Goal: Task Accomplishment & Management: Use online tool/utility

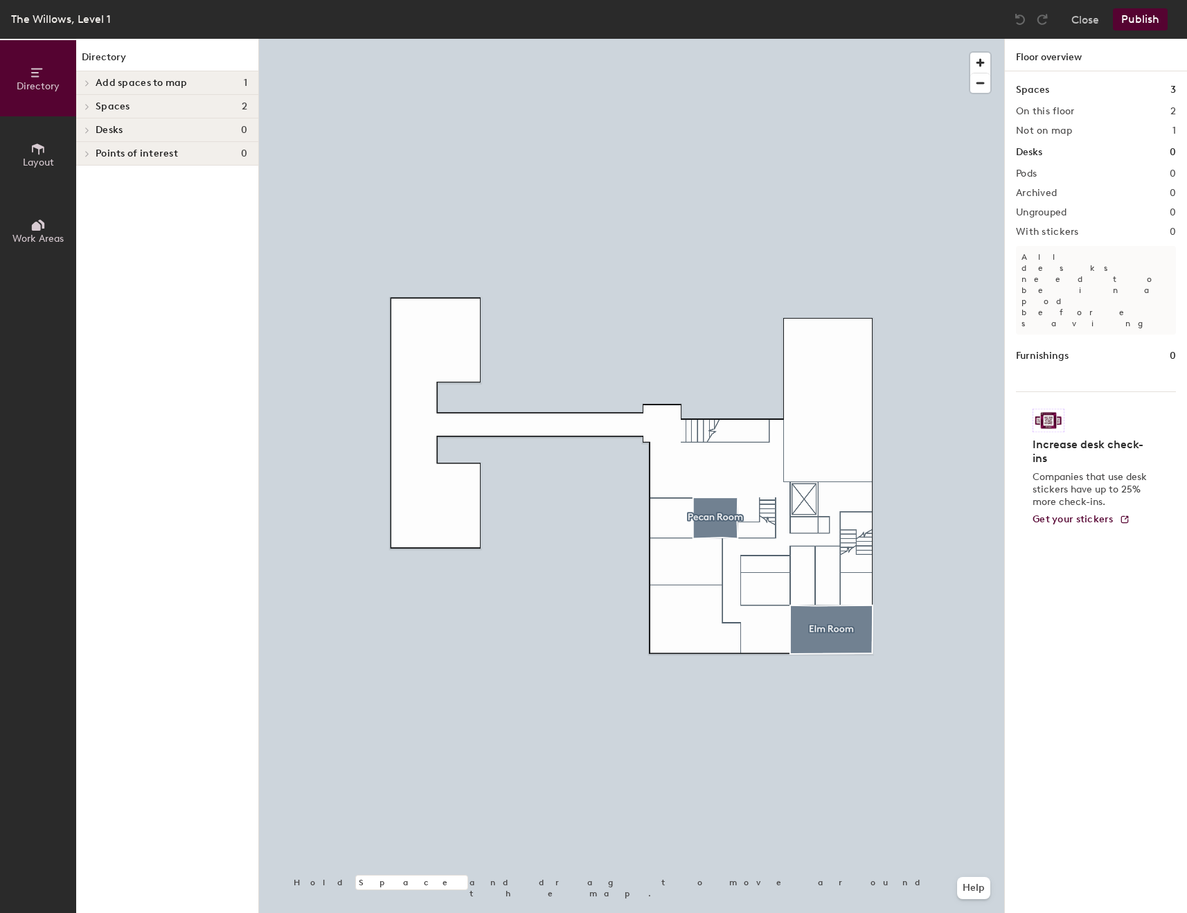
click at [88, 104] on icon at bounding box center [88, 106] width 6 height 7
click at [89, 77] on div at bounding box center [85, 82] width 18 height 23
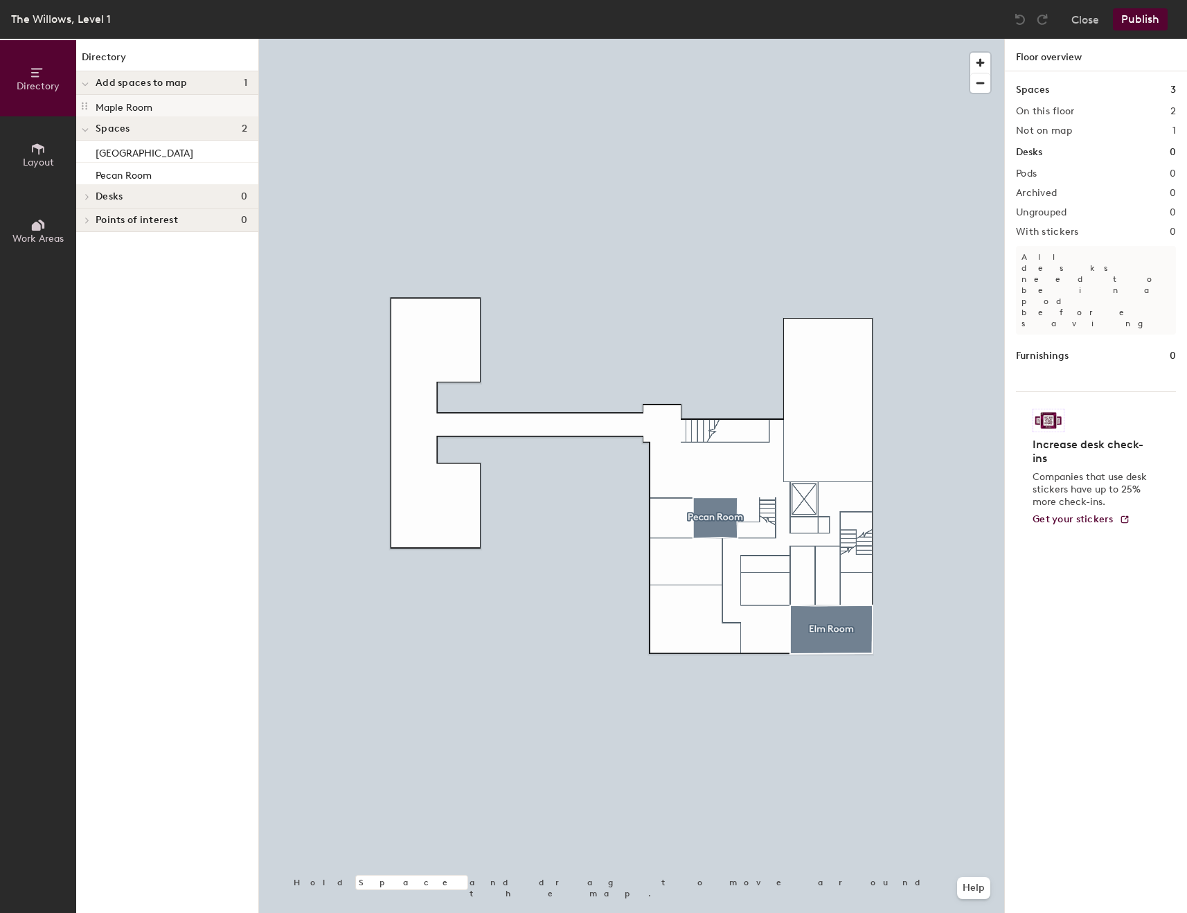
click at [130, 109] on p "Maple Room" at bounding box center [124, 106] width 57 height 16
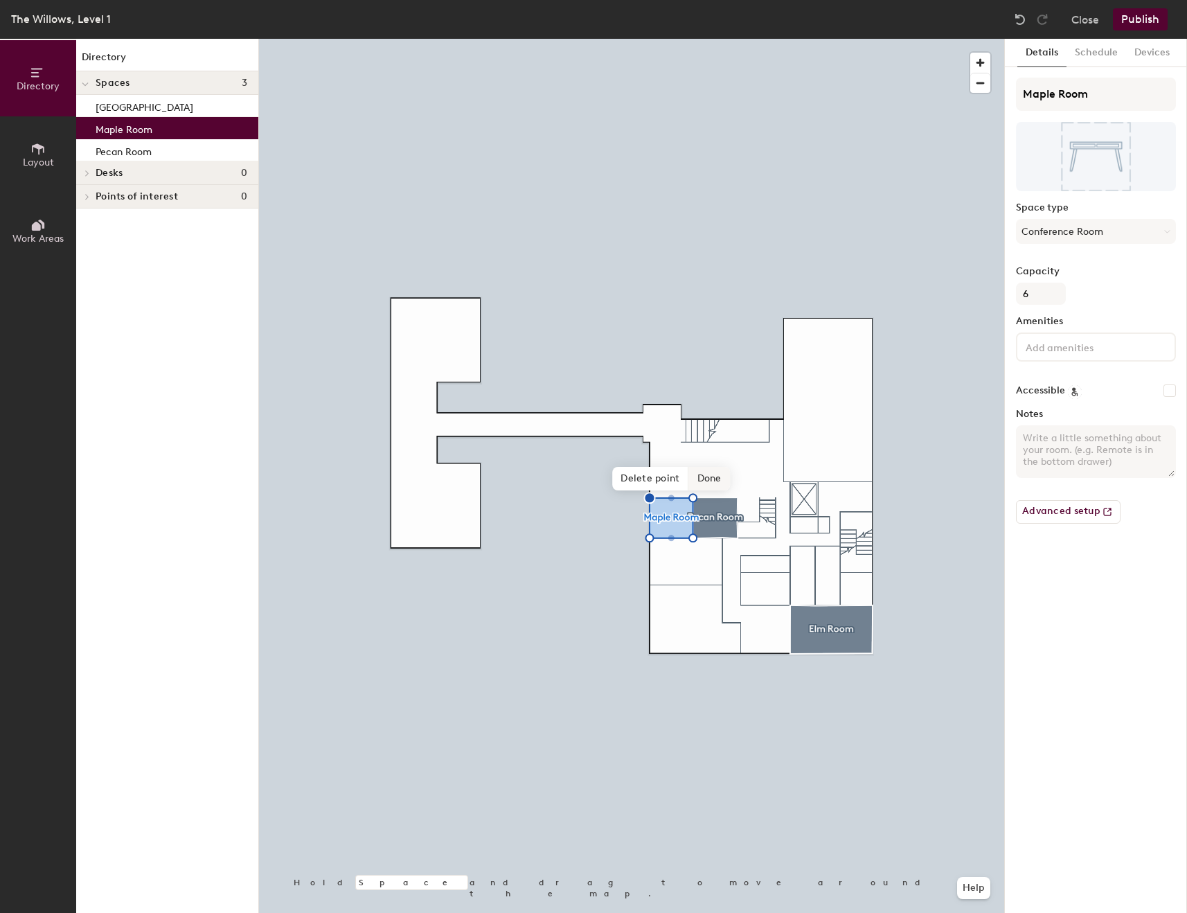
click at [714, 475] on span "Done" at bounding box center [709, 479] width 41 height 24
click at [1142, 14] on button "Publish" at bounding box center [1140, 19] width 55 height 22
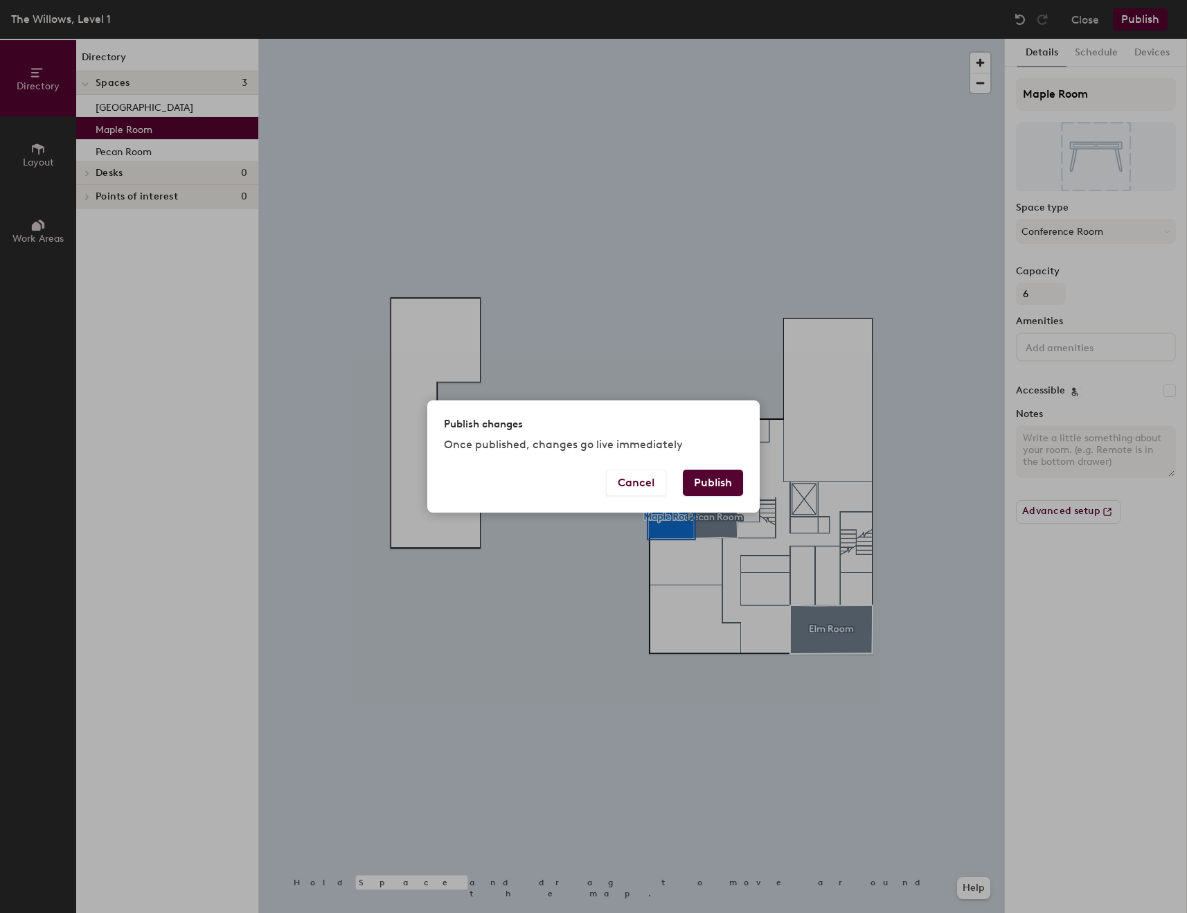
click at [708, 484] on button "Publish" at bounding box center [713, 483] width 60 height 26
